Goal: Task Accomplishment & Management: Manage account settings

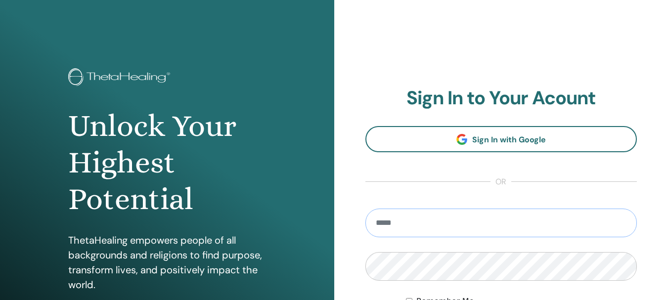
type input "**********"
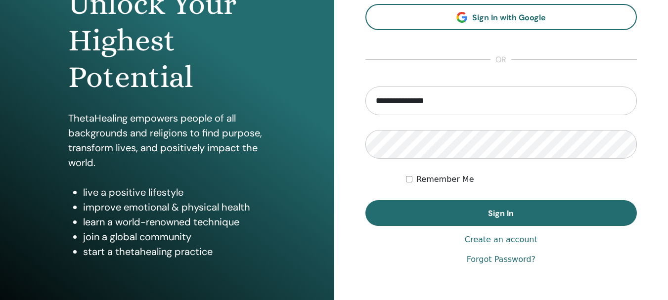
scroll to position [175, 0]
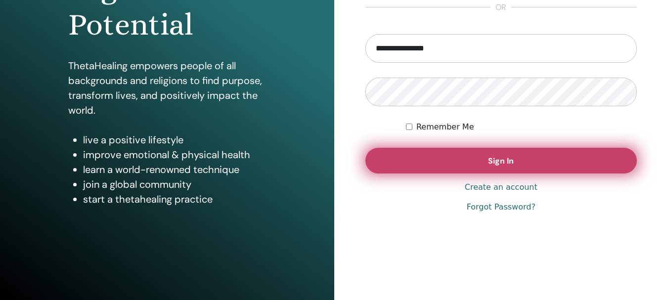
click at [546, 168] on button "Sign In" at bounding box center [502, 161] width 272 height 26
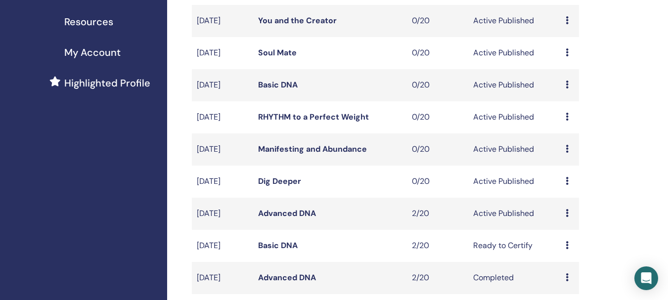
scroll to position [219, 0]
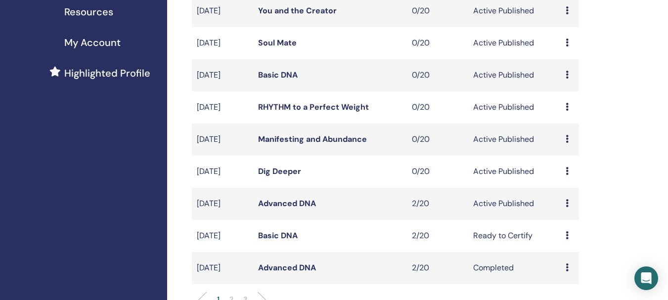
click at [293, 177] on link "Dig Deeper" at bounding box center [279, 171] width 43 height 10
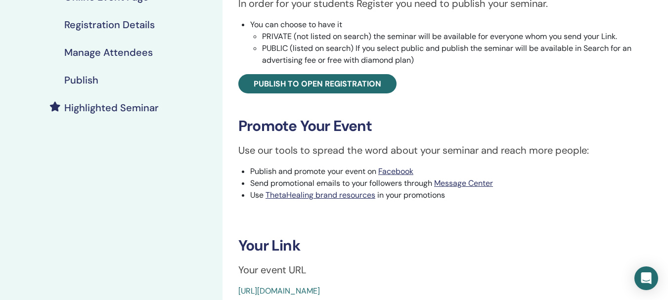
scroll to position [186, 0]
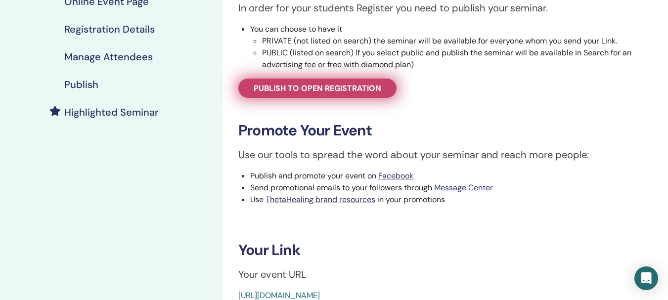
click at [391, 89] on link "Publish to open registration" at bounding box center [317, 88] width 158 height 19
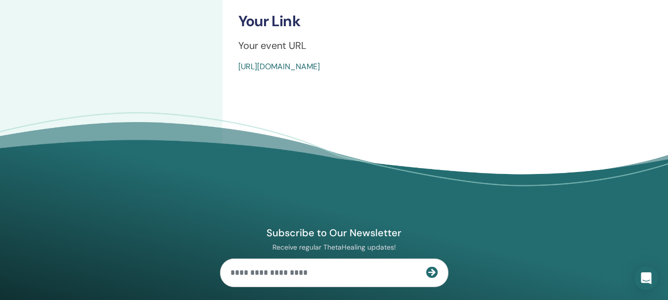
scroll to position [421, 0]
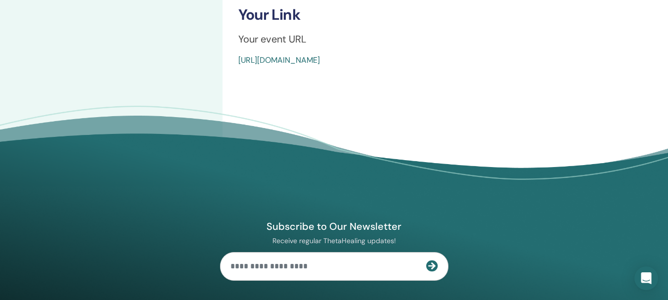
drag, startPoint x: 477, startPoint y: 58, endPoint x: 236, endPoint y: 66, distance: 241.6
copy link "https://www.thetahealing.com/seminar-370018-details.html"
